Goal: Complete application form

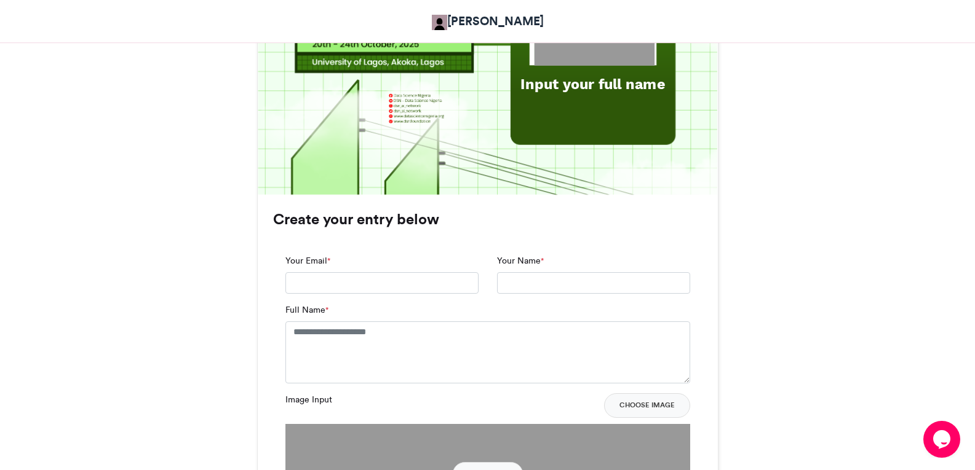
scroll to position [676, 0]
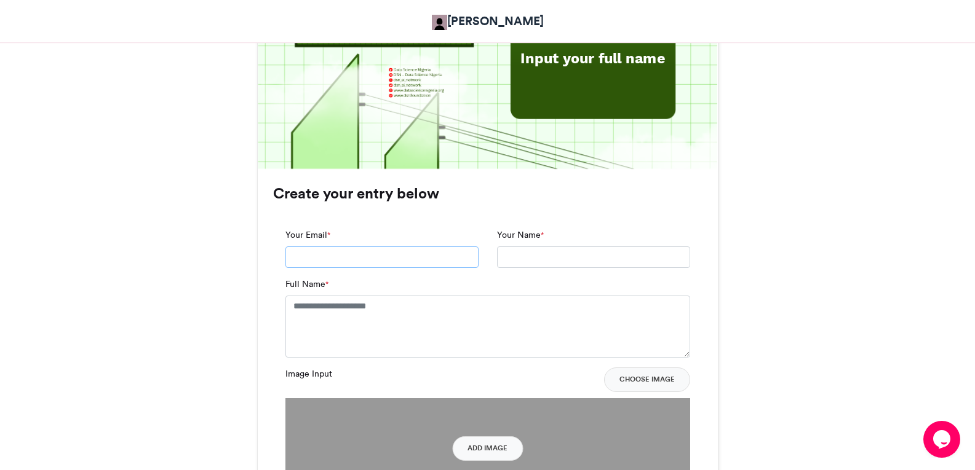
click at [331, 252] on input "Your Email *" at bounding box center [381, 258] width 193 height 22
type input "**********"
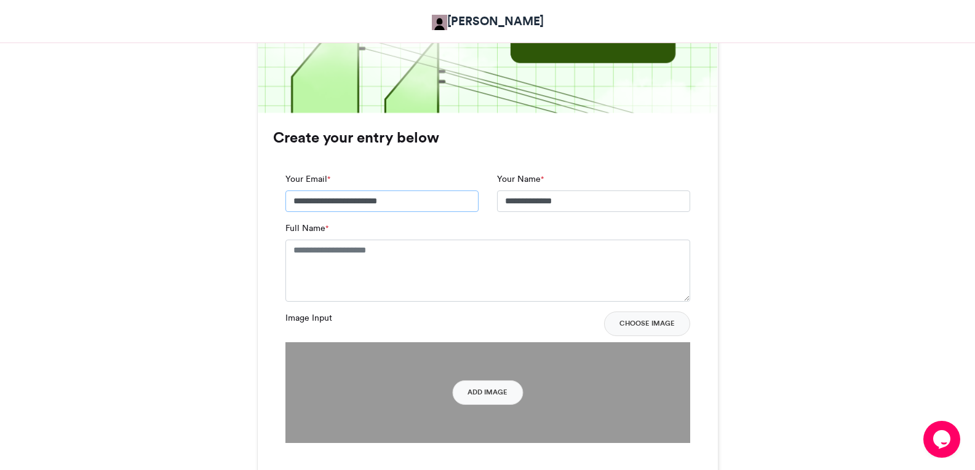
scroll to position [738, 0]
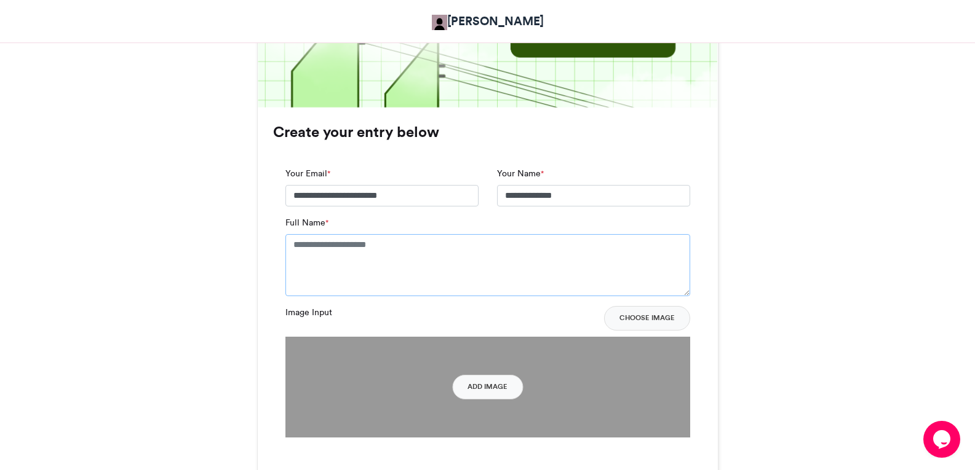
click at [386, 248] on textarea "Full Name *" at bounding box center [487, 264] width 405 height 61
click at [382, 244] on textarea "Full Name *" at bounding box center [487, 264] width 405 height 61
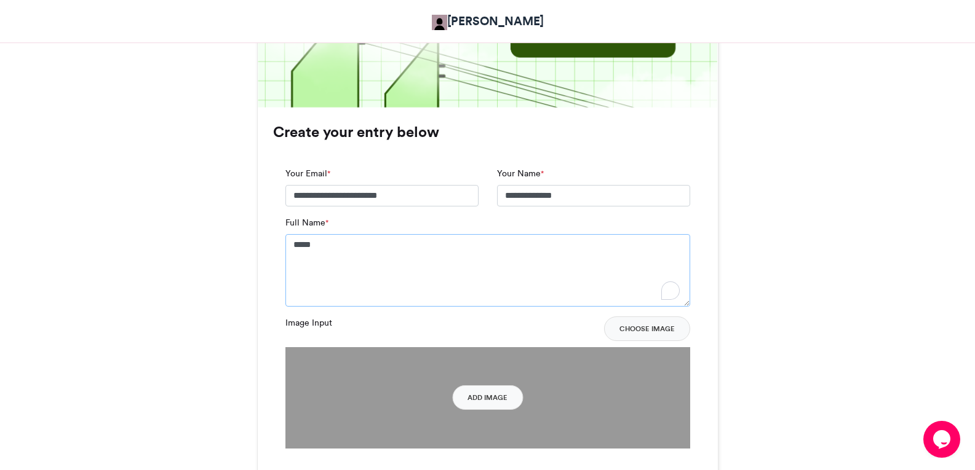
click at [358, 250] on textarea "*****" at bounding box center [487, 270] width 405 height 73
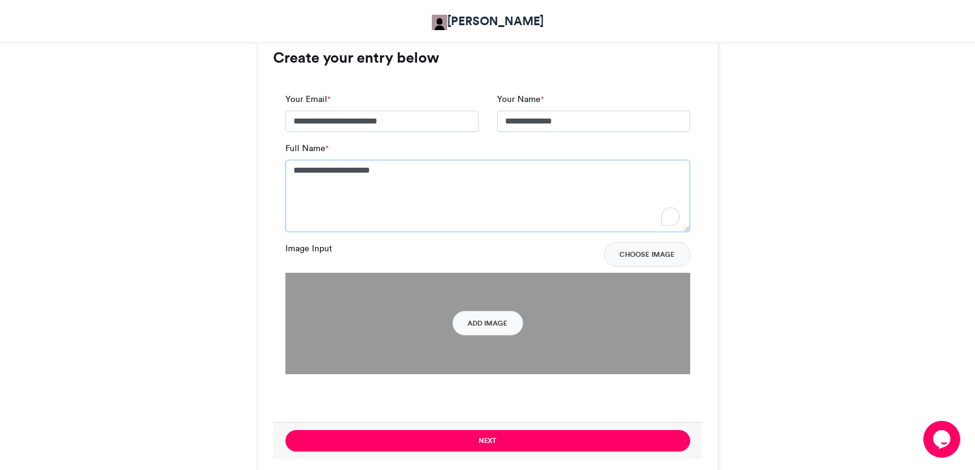
scroll to position [922, 0]
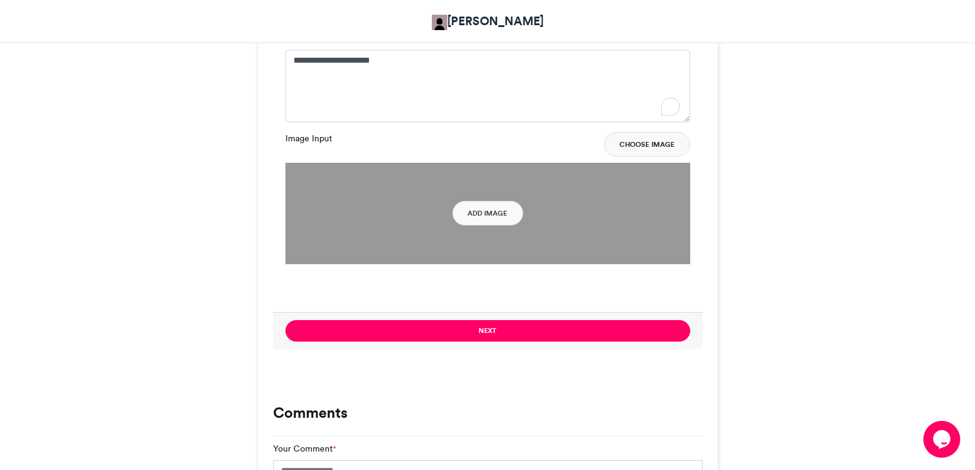
click at [650, 148] on button "Choose Image" at bounding box center [647, 144] width 86 height 25
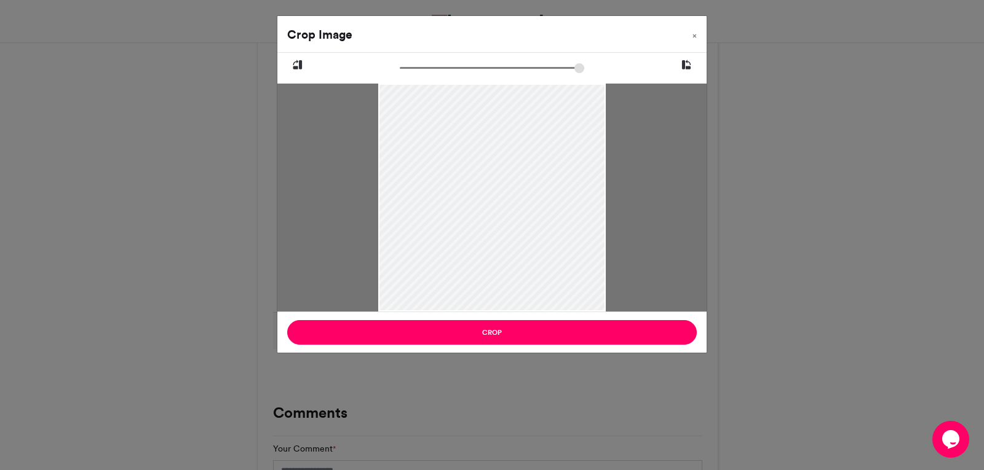
drag, startPoint x: 491, startPoint y: 180, endPoint x: 488, endPoint y: 111, distance: 68.3
click at [488, 111] on div at bounding box center [491, 169] width 227 height 286
drag, startPoint x: 519, startPoint y: 142, endPoint x: 519, endPoint y: 167, distance: 24.6
click at [519, 167] on div at bounding box center [491, 193] width 227 height 286
drag, startPoint x: 545, startPoint y: 258, endPoint x: 537, endPoint y: 186, distance: 73.1
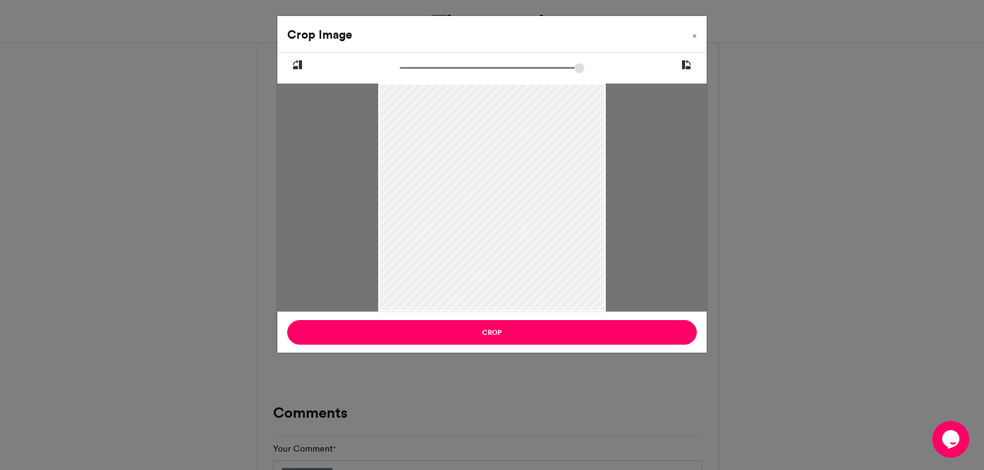
click at [537, 186] on div at bounding box center [491, 172] width 227 height 286
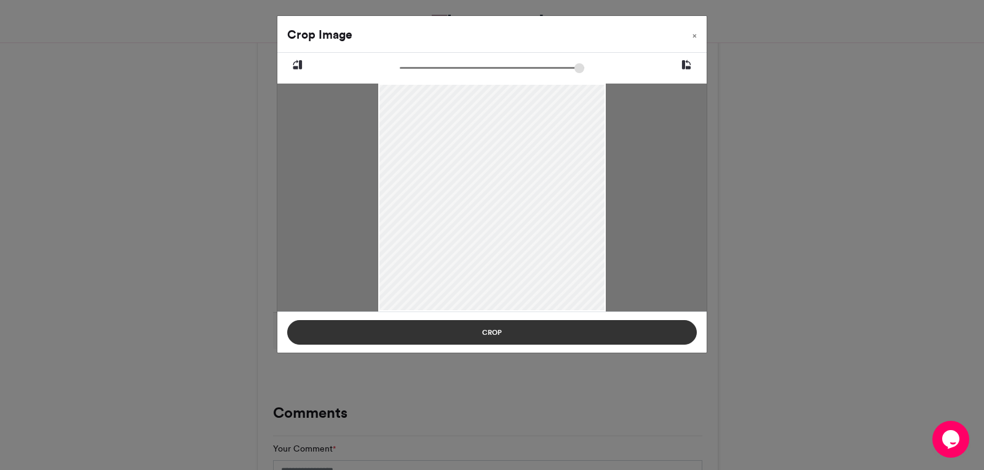
click at [554, 329] on button "Crop" at bounding box center [492, 332] width 410 height 25
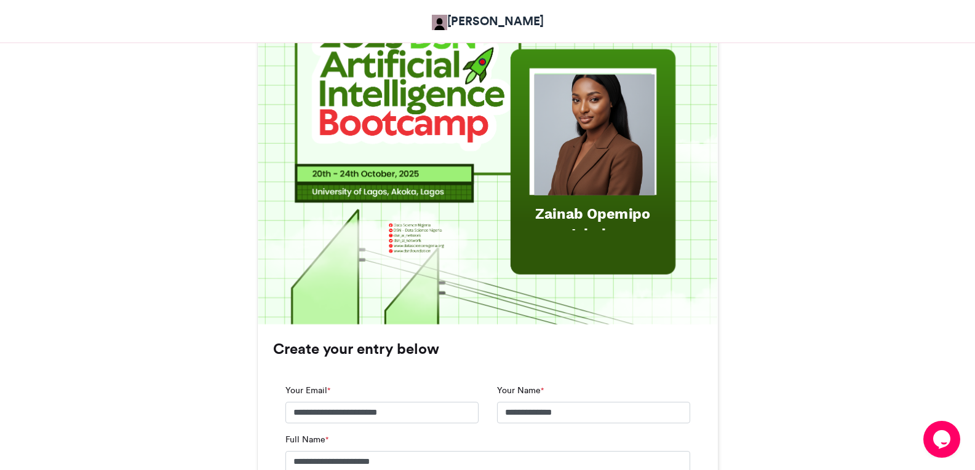
scroll to position [492, 0]
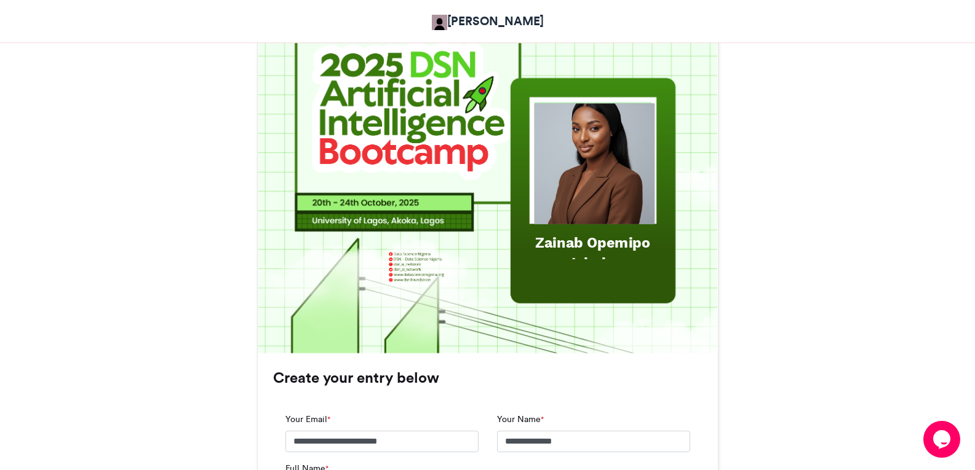
click at [616, 236] on div "Zainab Opemipo Ishola" at bounding box center [592, 252] width 159 height 40
click at [614, 244] on div "Zainab Opemipo Ishola" at bounding box center [592, 252] width 159 height 40
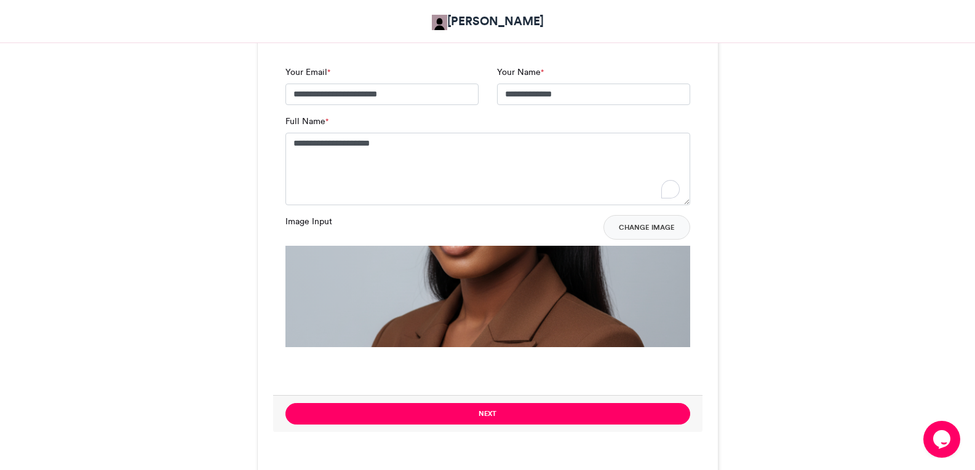
scroll to position [861, 0]
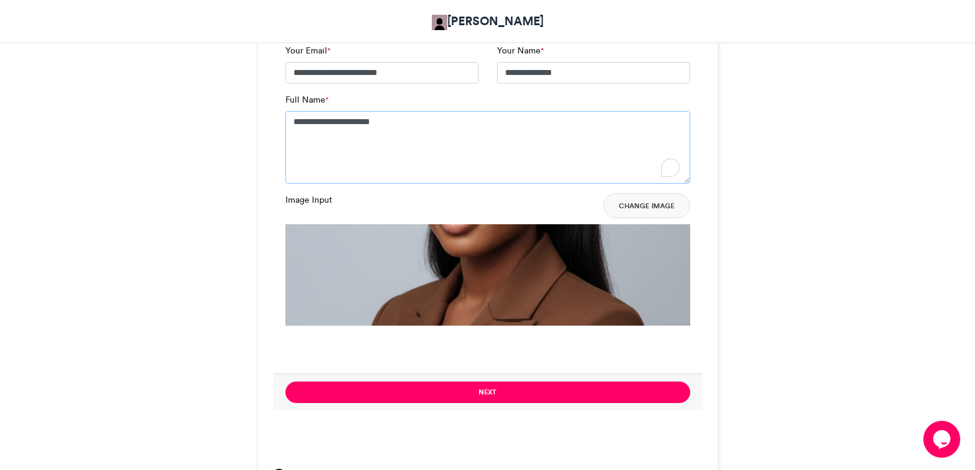
drag, startPoint x: 359, startPoint y: 120, endPoint x: 325, endPoint y: 121, distance: 34.4
click at [325, 121] on textarea "**********" at bounding box center [487, 147] width 405 height 73
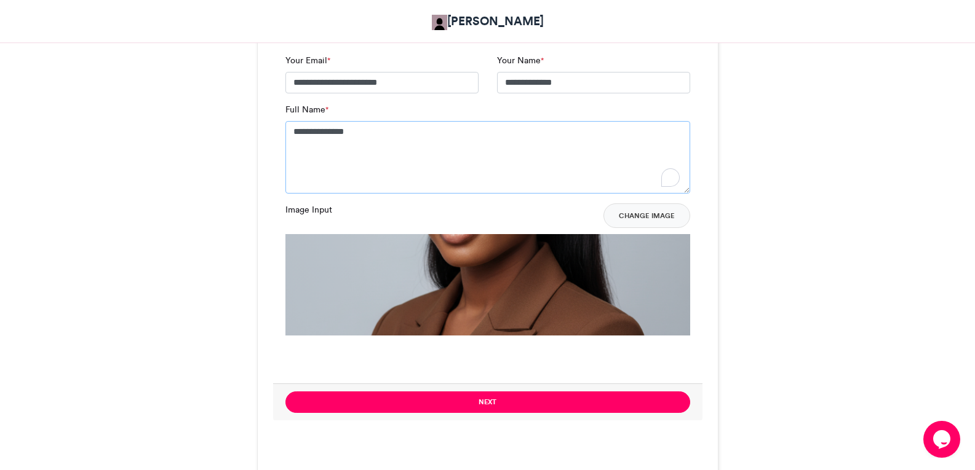
scroll to position [922, 0]
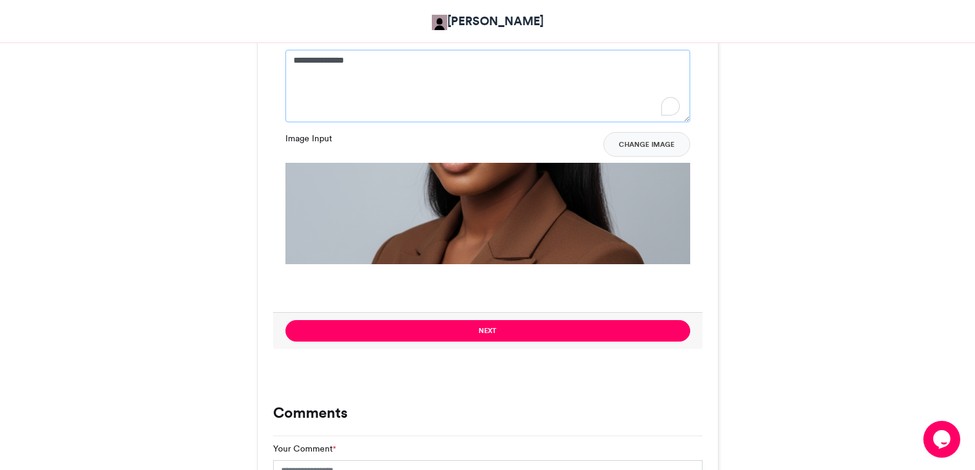
type textarea "**********"
click at [502, 204] on img at bounding box center [487, 366] width 405 height 406
click at [573, 199] on img at bounding box center [487, 366] width 405 height 406
click at [641, 140] on button "Change Image" at bounding box center [646, 144] width 87 height 25
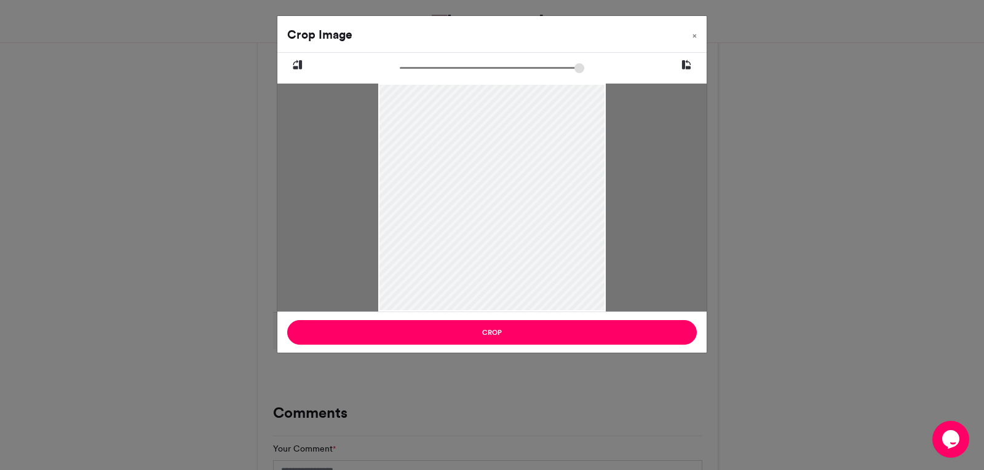
drag, startPoint x: 507, startPoint y: 170, endPoint x: 511, endPoint y: 200, distance: 30.4
click at [511, 200] on div at bounding box center [491, 227] width 227 height 286
drag, startPoint x: 509, startPoint y: 197, endPoint x: 506, endPoint y: 183, distance: 14.5
click at [506, 183] on div at bounding box center [491, 212] width 227 height 286
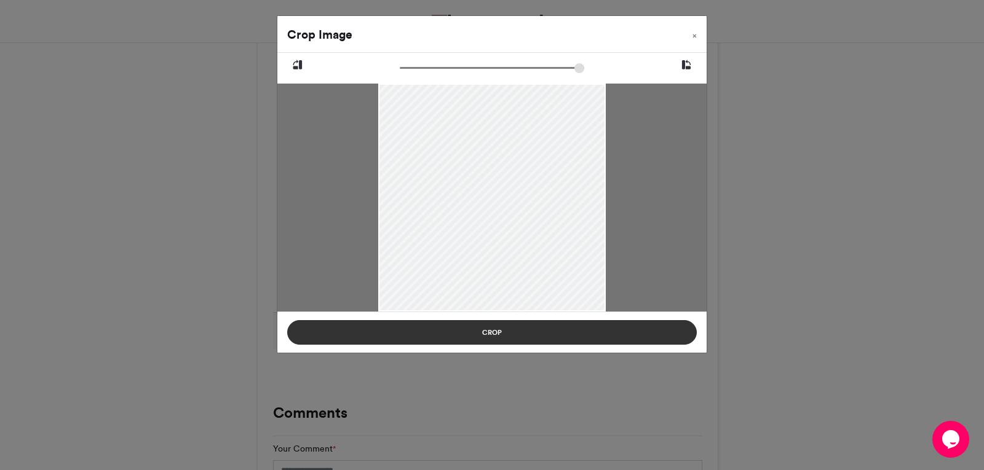
click at [519, 328] on button "Crop" at bounding box center [492, 332] width 410 height 25
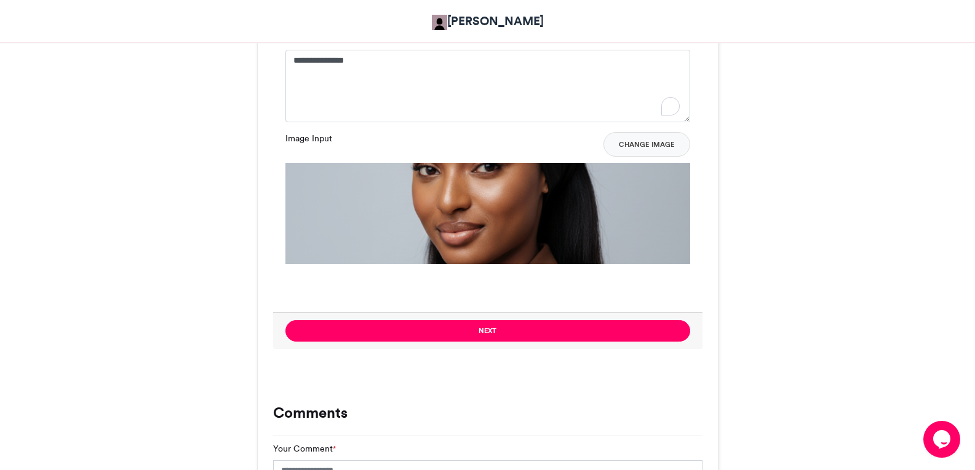
scroll to position [984, 0]
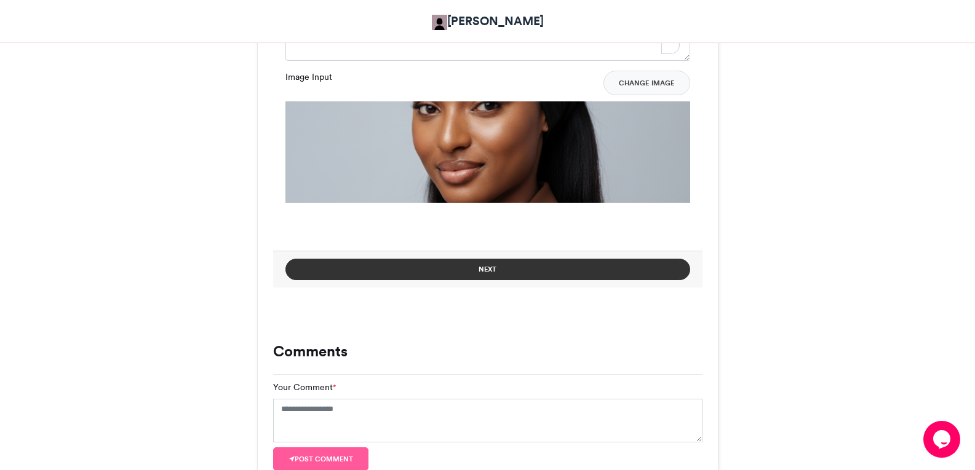
click at [513, 270] on button "Next" at bounding box center [487, 270] width 405 height 22
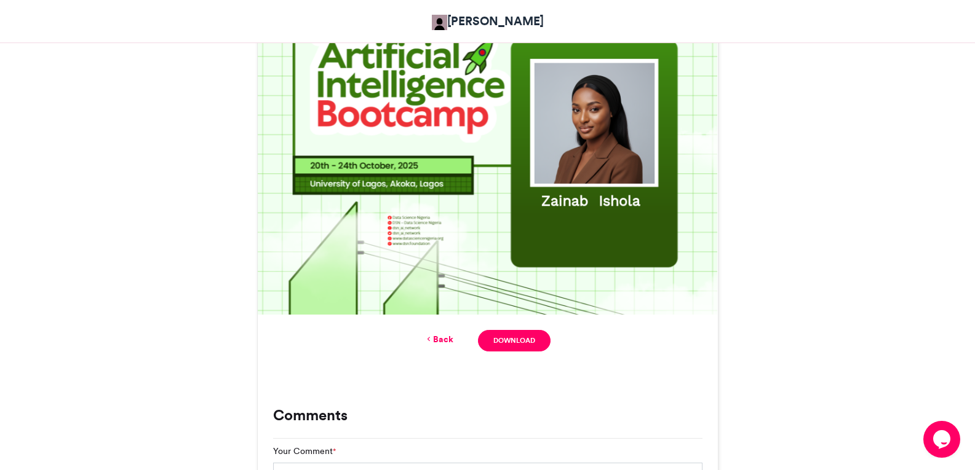
scroll to position [561, 0]
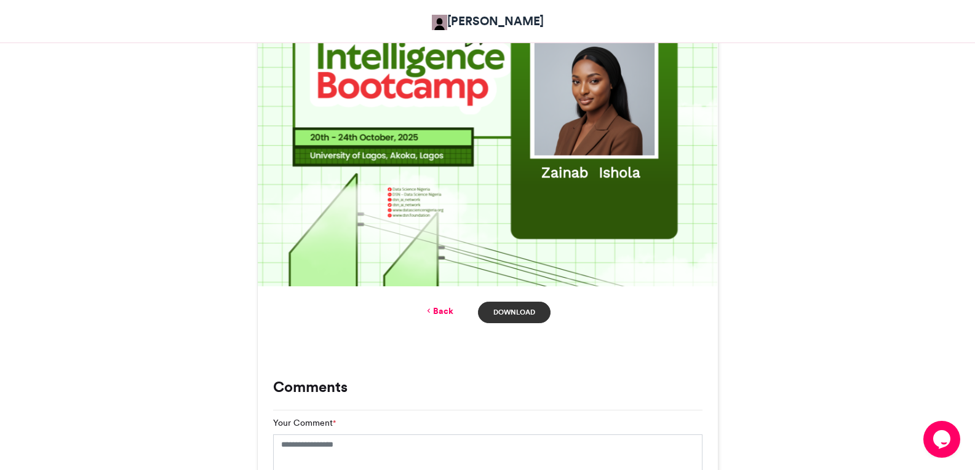
click at [519, 315] on link "Download" at bounding box center [514, 313] width 72 height 22
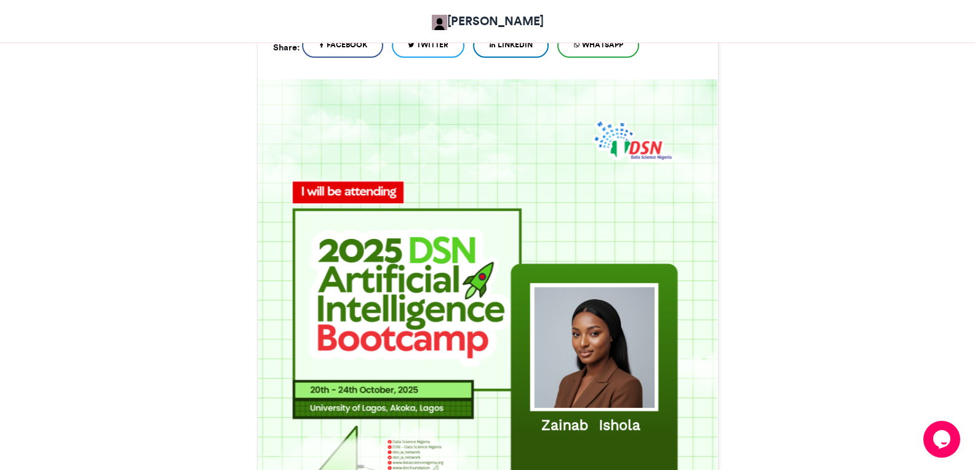
scroll to position [307, 0]
